Goal: Information Seeking & Learning: Learn about a topic

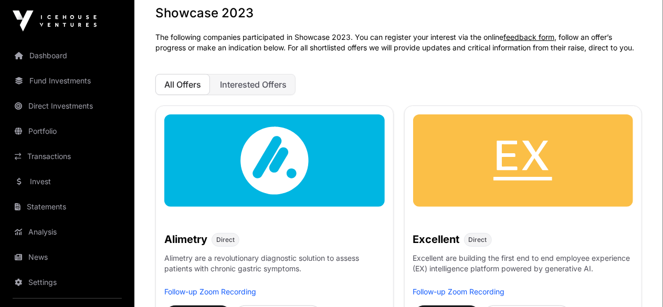
scroll to position [158, 0]
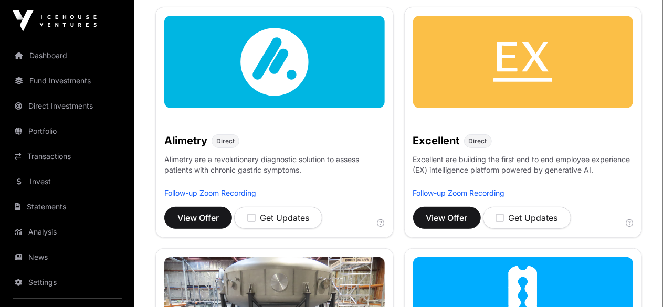
click at [48, 52] on link "Dashboard" at bounding box center [67, 55] width 118 height 23
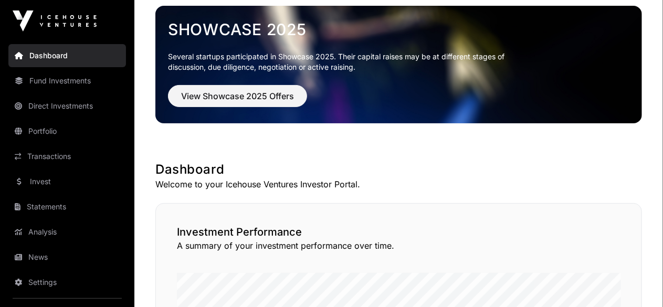
scroll to position [7, 0]
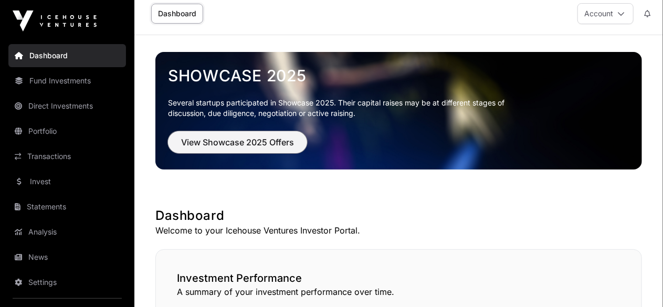
click at [254, 146] on span "View Showcase 2025 Offers" at bounding box center [237, 142] width 113 height 13
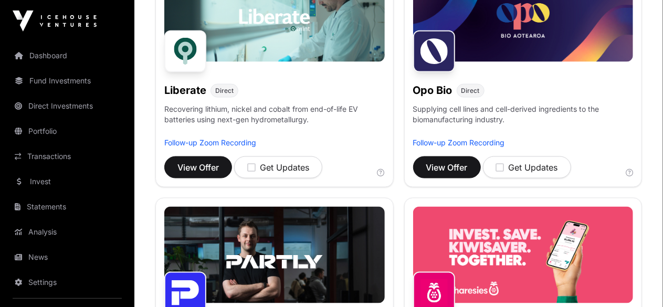
scroll to position [710, 0]
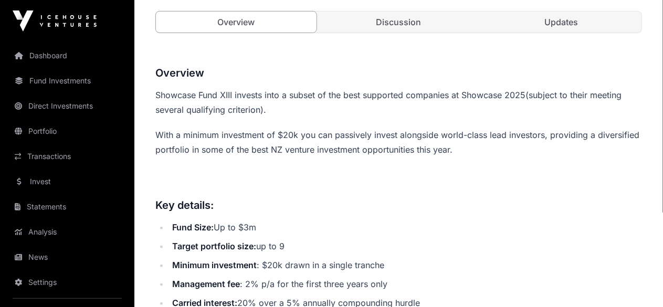
scroll to position [459, 0]
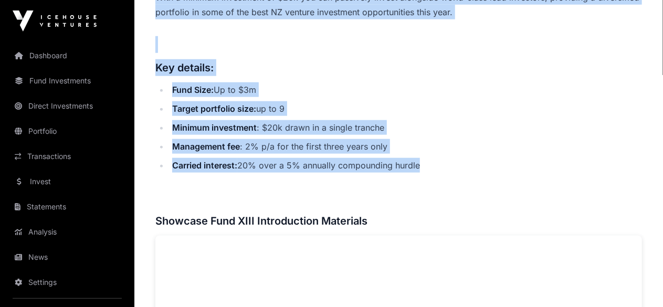
drag, startPoint x: 156, startPoint y: 37, endPoint x: 435, endPoint y: 227, distance: 337.3
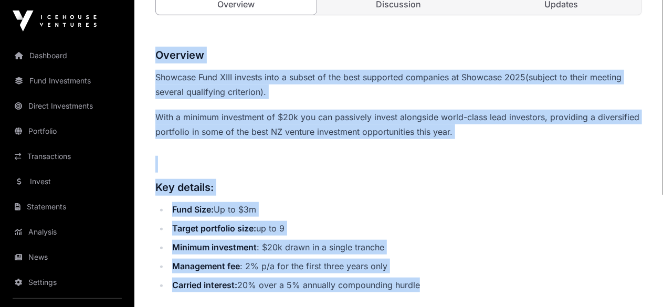
scroll to position [422, 0]
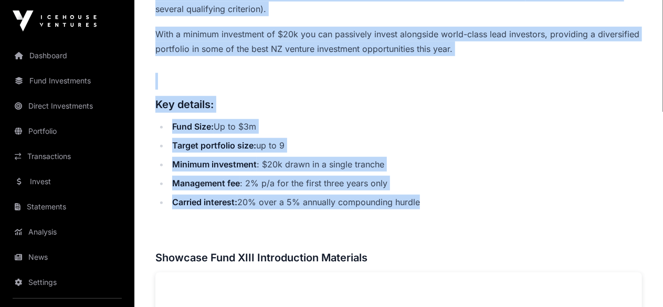
copy div "Overview Showcase Fund XIII invests into a subset of the best supported compani…"
